Goal: Navigation & Orientation: Go to known website

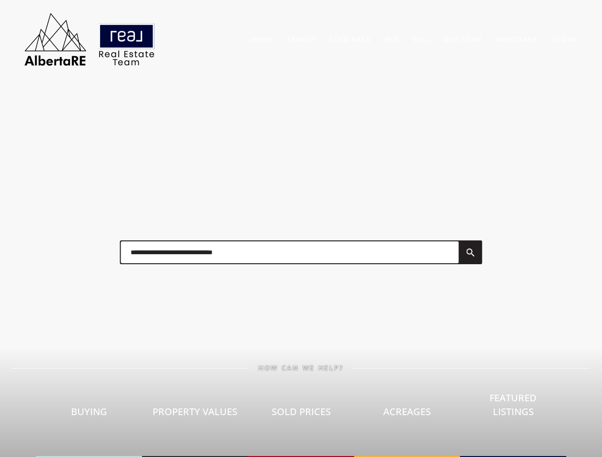
click at [301, 229] on div at bounding box center [301, 253] width 381 height 48
click at [301, 39] on link "Search" at bounding box center [301, 39] width 28 height 9
click at [392, 39] on link "Buy" at bounding box center [391, 39] width 14 height 9
click at [421, 39] on link "Sell" at bounding box center [421, 39] width 16 height 9
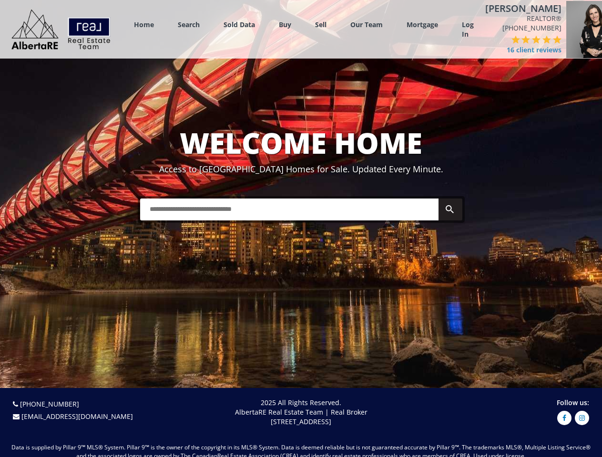
click at [189, 24] on link "Search" at bounding box center [189, 24] width 22 height 9
click at [285, 24] on link "Buy" at bounding box center [285, 24] width 12 height 9
click at [321, 24] on link "Sell" at bounding box center [320, 24] width 11 height 9
click at [366, 24] on link "Our Team" at bounding box center [366, 24] width 32 height 9
click at [467, 30] on link "Log In" at bounding box center [468, 29] width 12 height 19
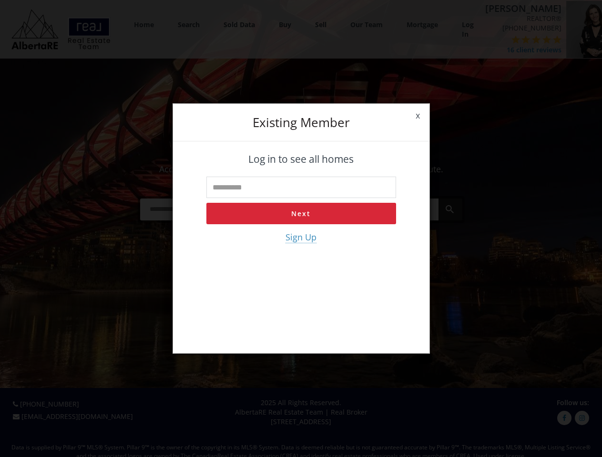
click at [512, 45] on div "x Existing member Log in to see all homes Next Sign Up" at bounding box center [301, 228] width 602 height 457
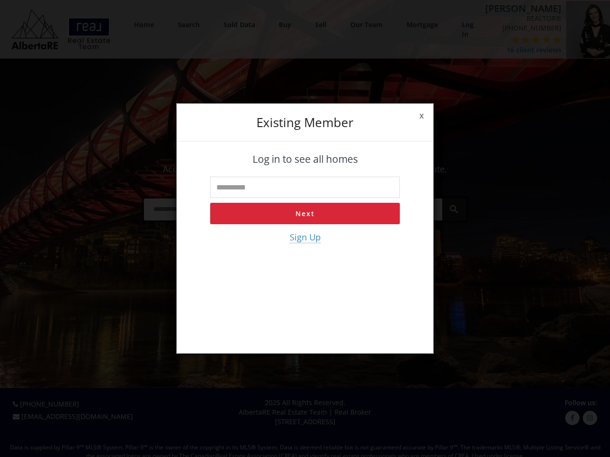
click at [494, 40] on div "x Existing member Log in to see all homes Next Sign Up" at bounding box center [305, 228] width 610 height 457
click at [504, 40] on div "x Existing member Log in to see all homes Next Sign Up" at bounding box center [305, 228] width 610 height 457
click at [515, 40] on div "x Existing member Log in to see all homes Next Sign Up" at bounding box center [305, 228] width 610 height 457
click at [525, 40] on div "x Existing member Log in to see all homes Next Sign Up" at bounding box center [305, 228] width 610 height 457
